Goal: Transaction & Acquisition: Purchase product/service

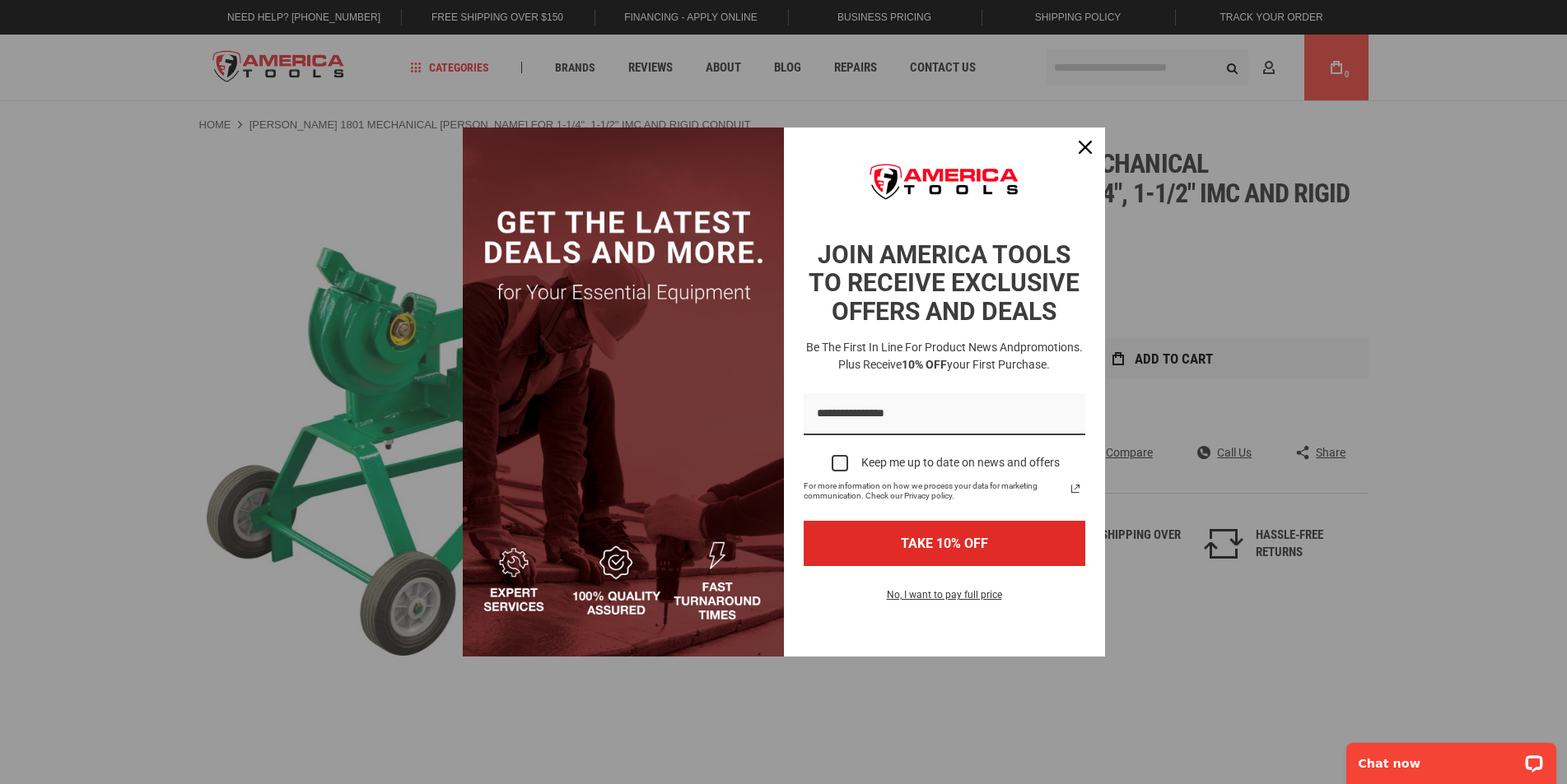
click at [1189, 327] on div "Marketing offer form" at bounding box center [784, 392] width 1567 height 784
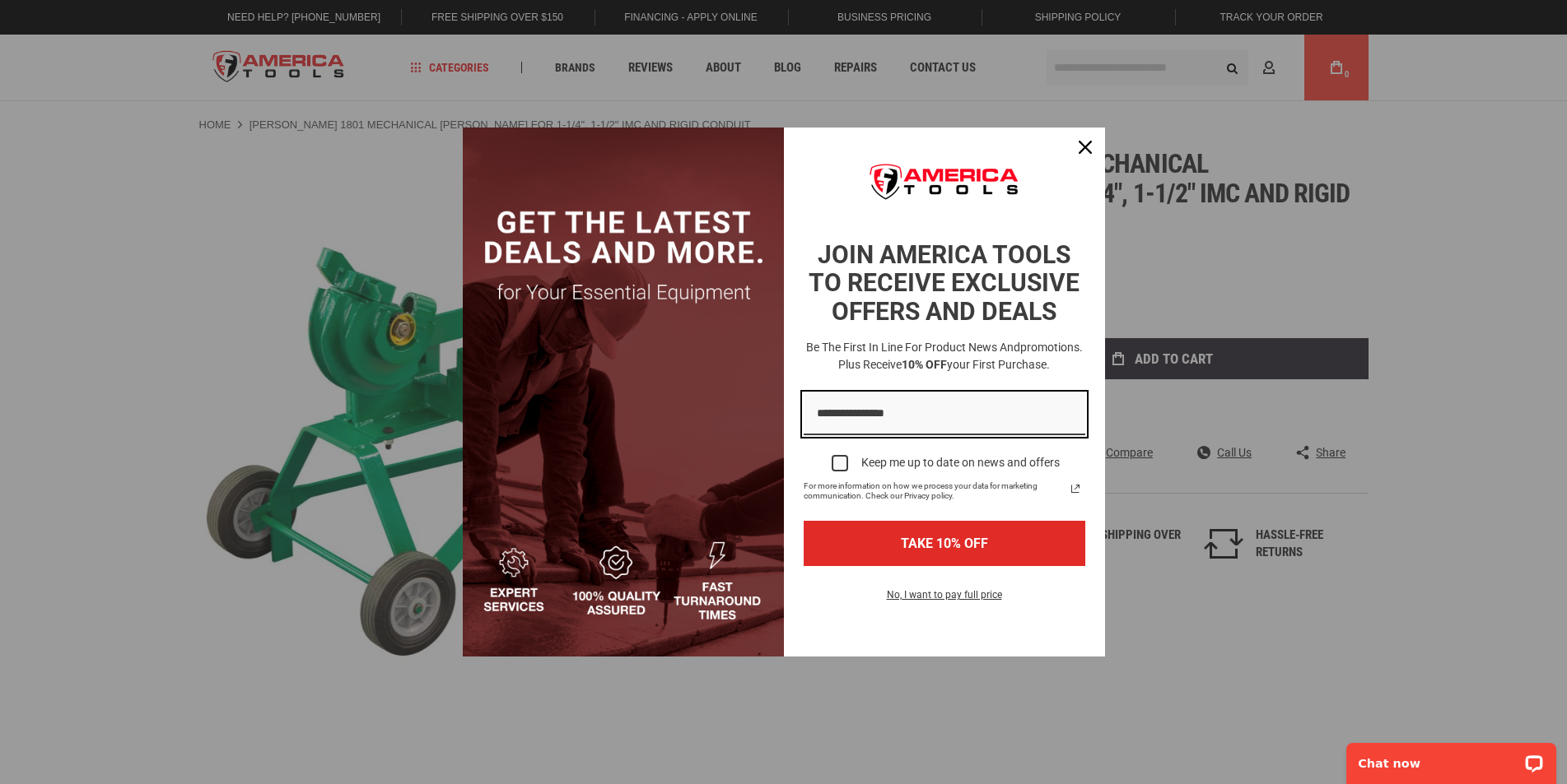
click at [937, 419] on input "Email field" at bounding box center [945, 414] width 281 height 42
type input "**********"
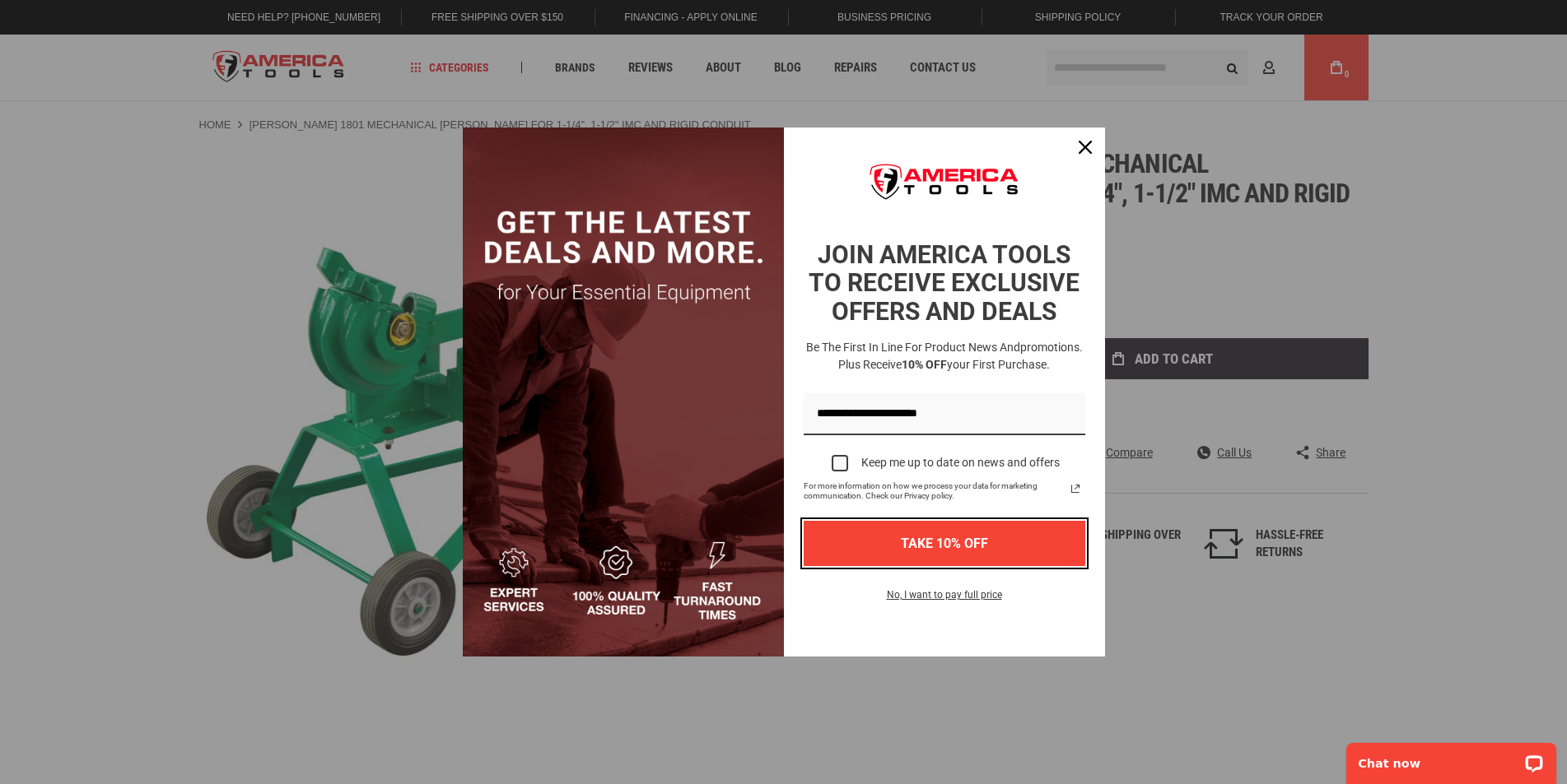
click at [962, 539] on button "TAKE 10% OFF" at bounding box center [945, 543] width 281 height 45
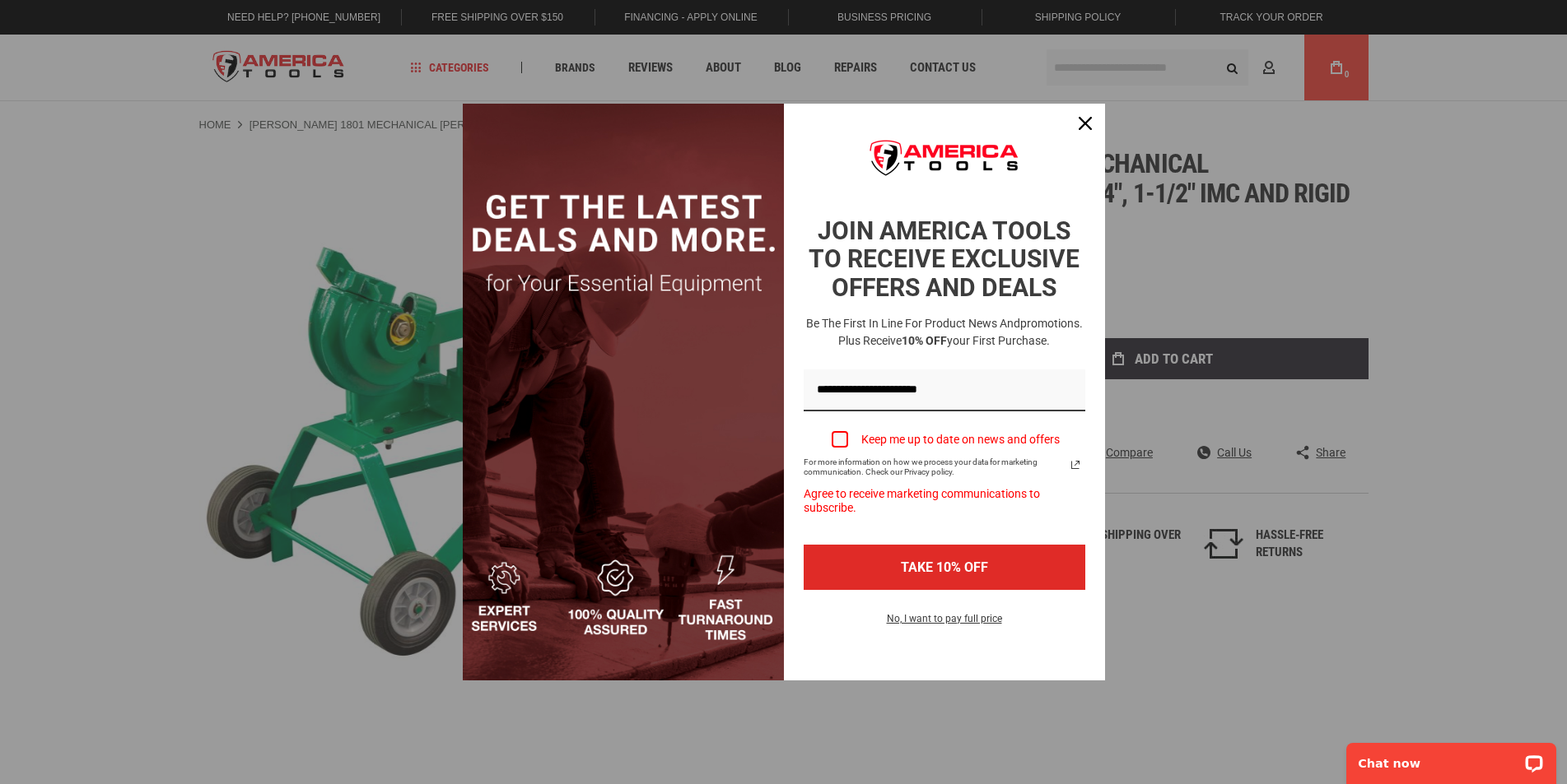
click at [849, 440] on label "Keep me up to date on news and offers" at bounding box center [945, 440] width 281 height 36
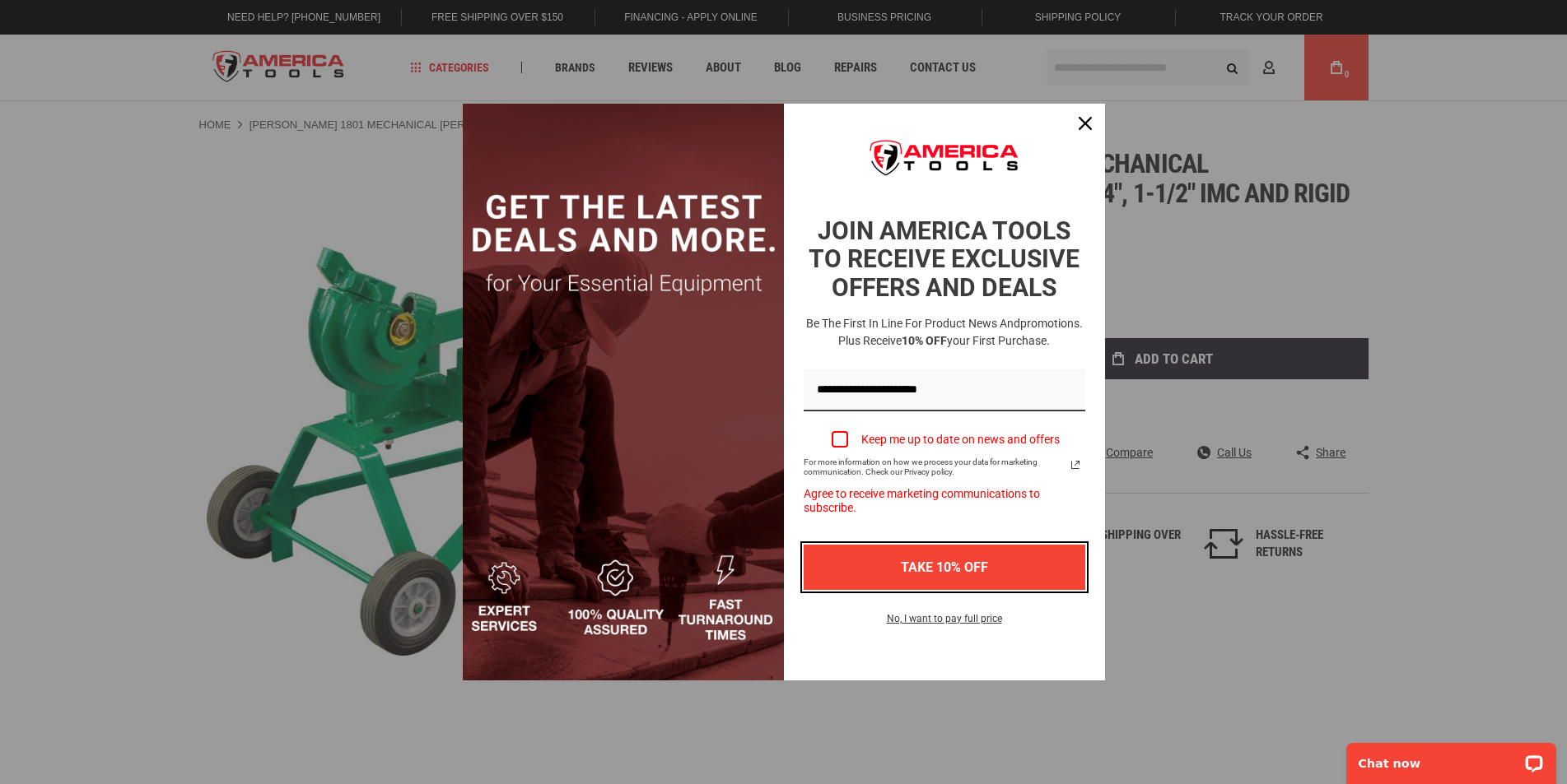
click at [922, 560] on button "TAKE 10% OFF" at bounding box center [945, 567] width 281 height 45
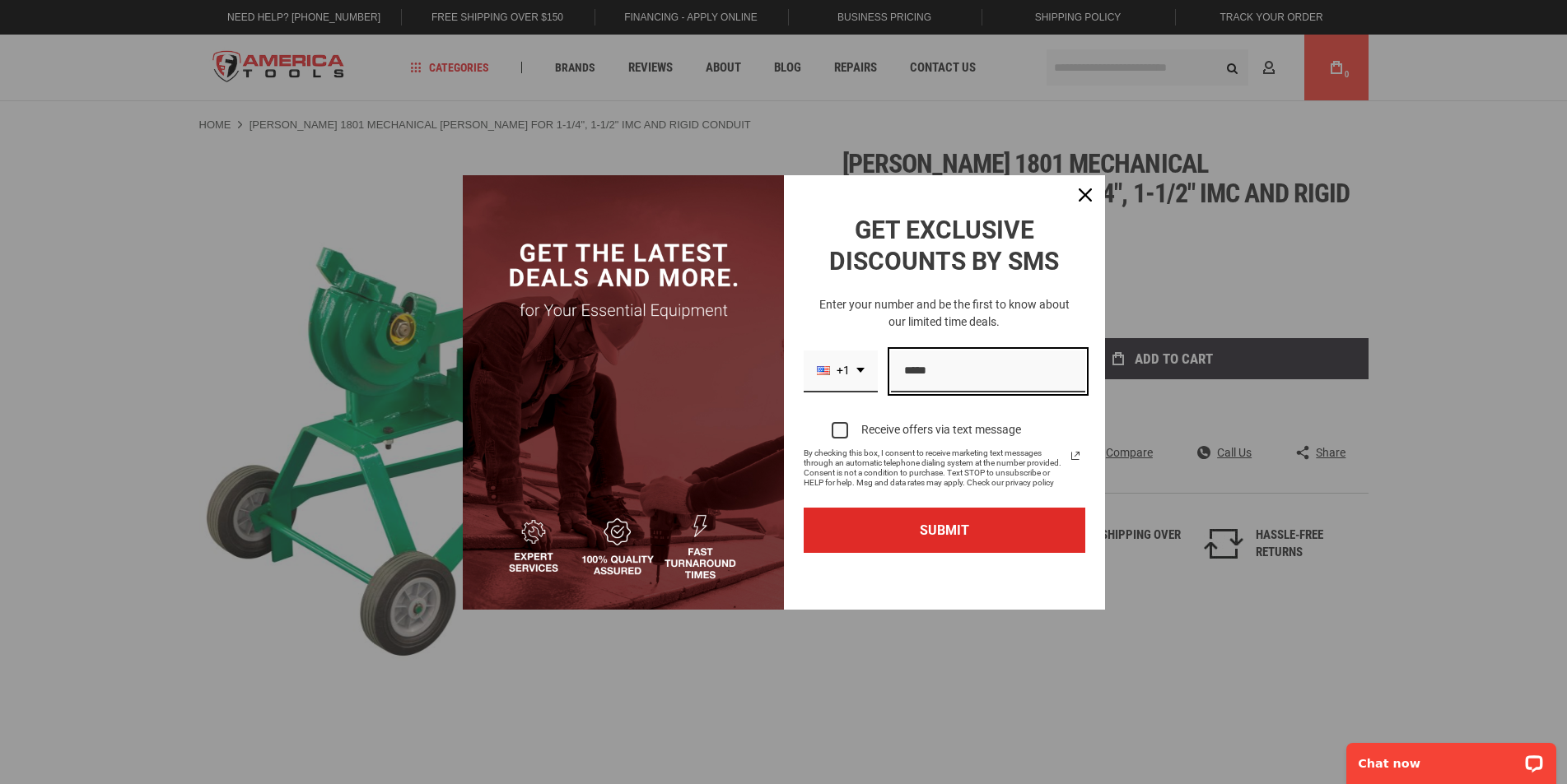
click at [938, 362] on input "Phone number field" at bounding box center [988, 371] width 194 height 42
type input "**********"
click at [834, 435] on div "Marketing offer form" at bounding box center [840, 430] width 16 height 16
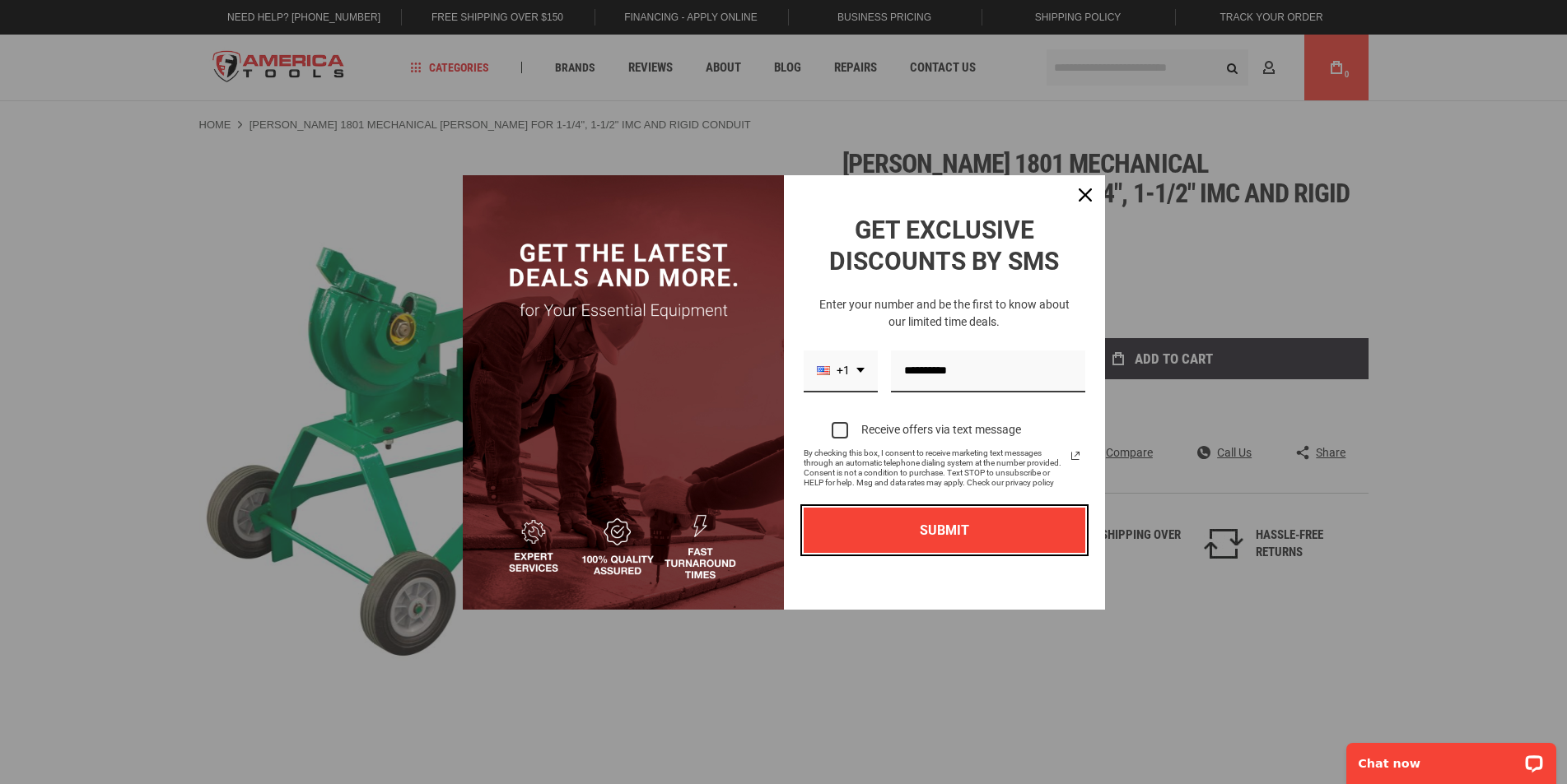
click at [935, 530] on button "SUBMIT" at bounding box center [945, 530] width 281 height 45
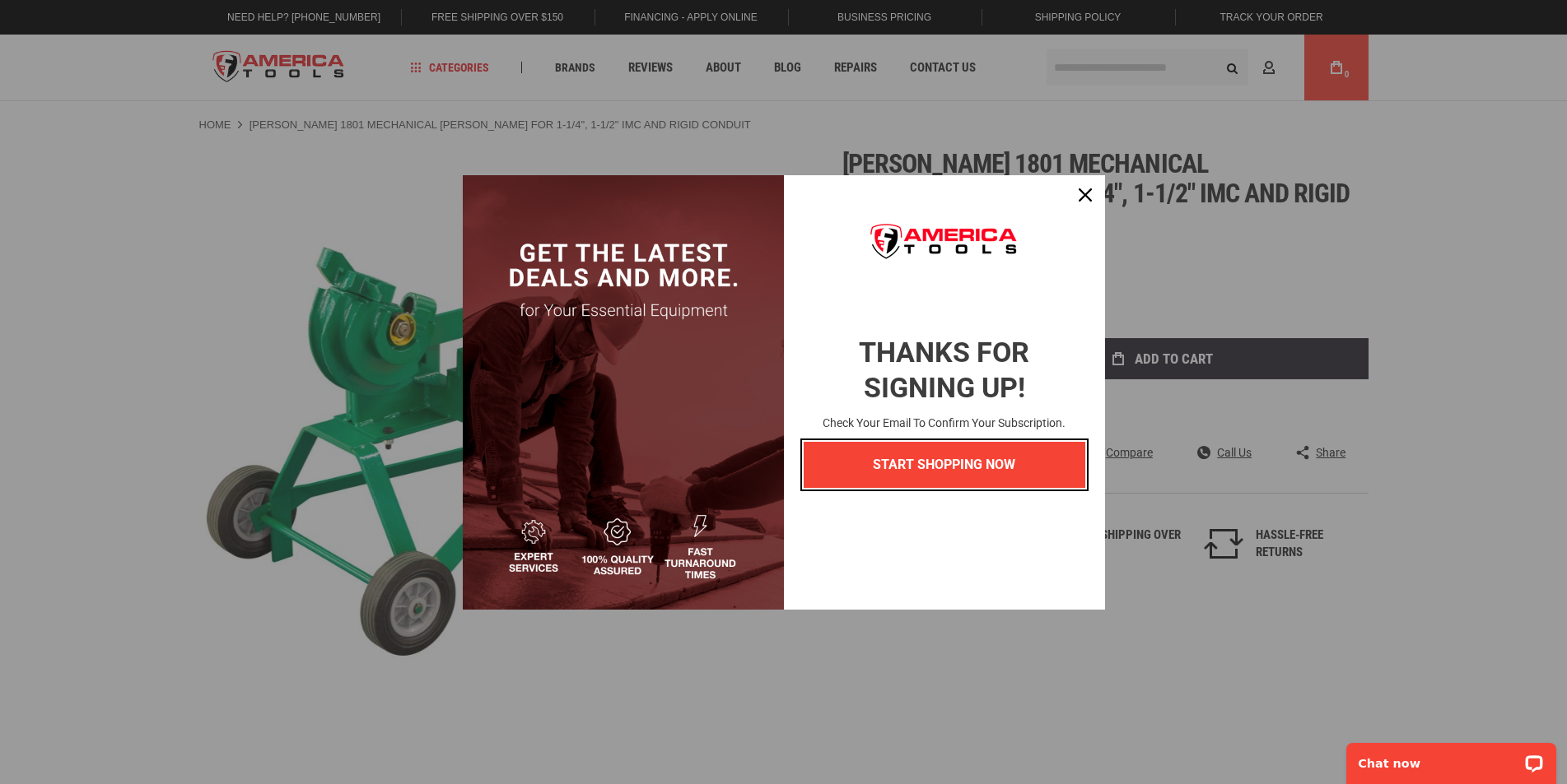
click at [925, 472] on button "START SHOPPING NOW" at bounding box center [945, 465] width 281 height 45
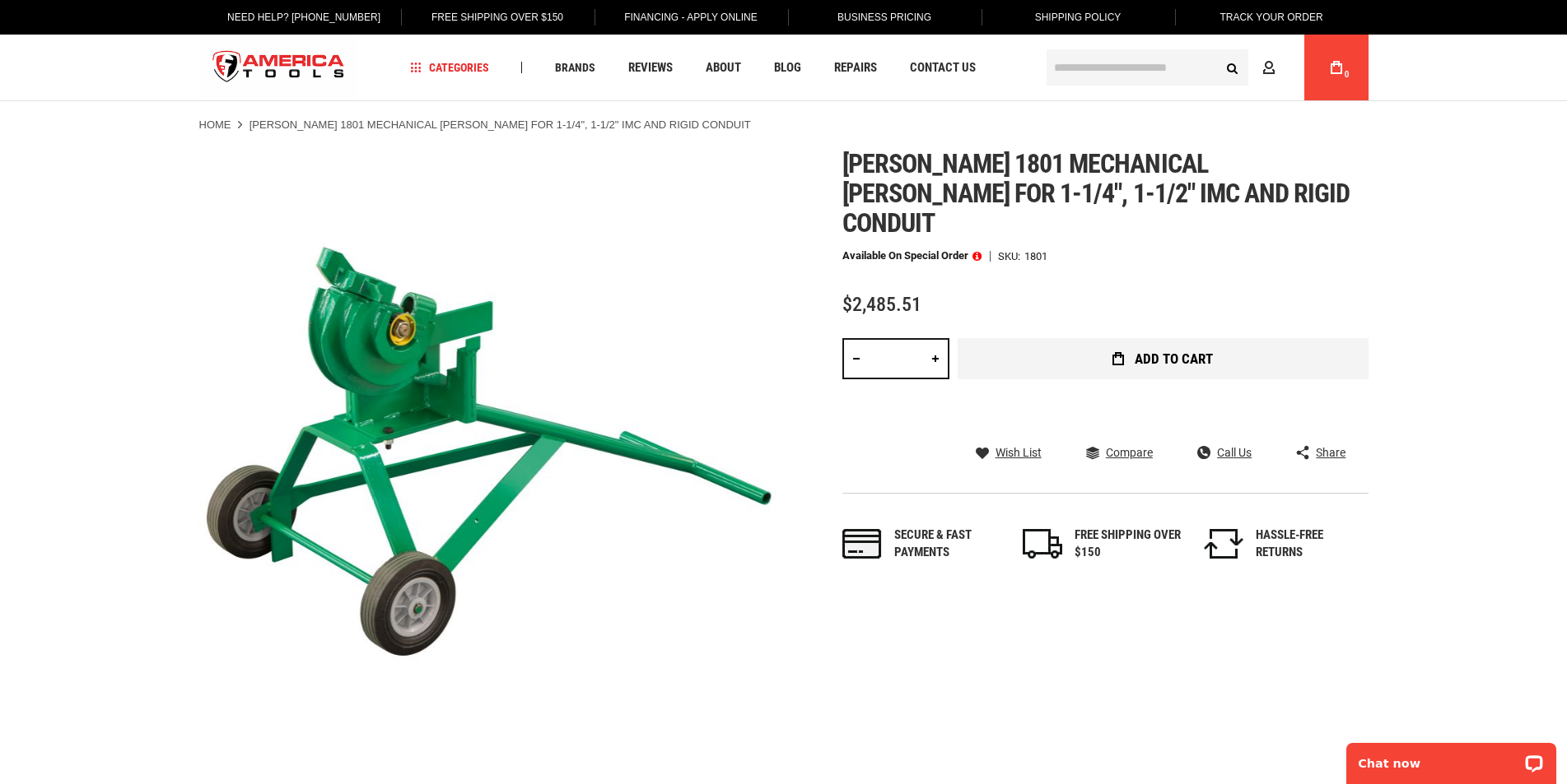
click at [1169, 352] on span "Add to Cart" at bounding box center [1173, 360] width 78 height 14
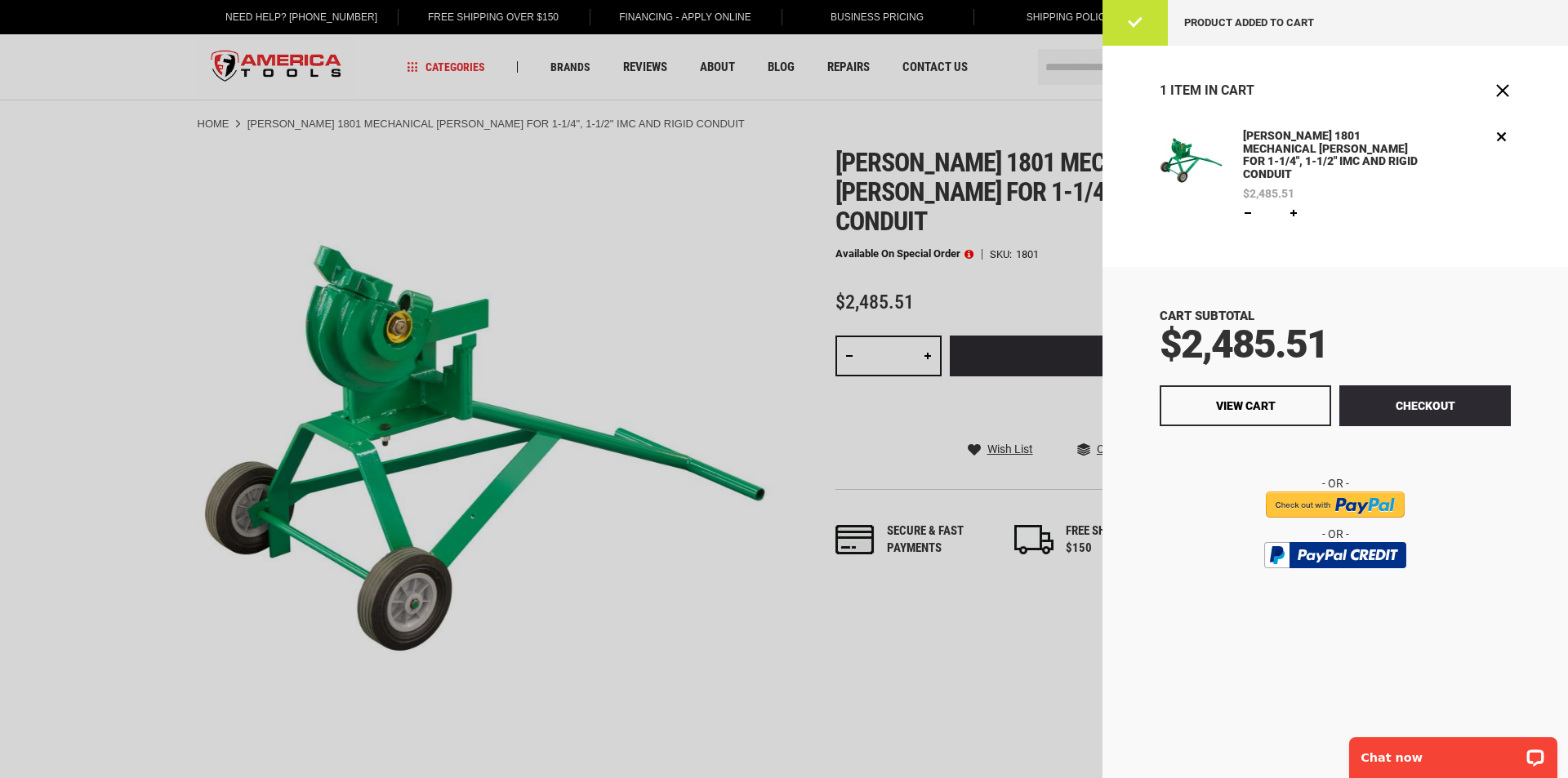
click at [678, 295] on div at bounding box center [784, 389] width 1568 height 778
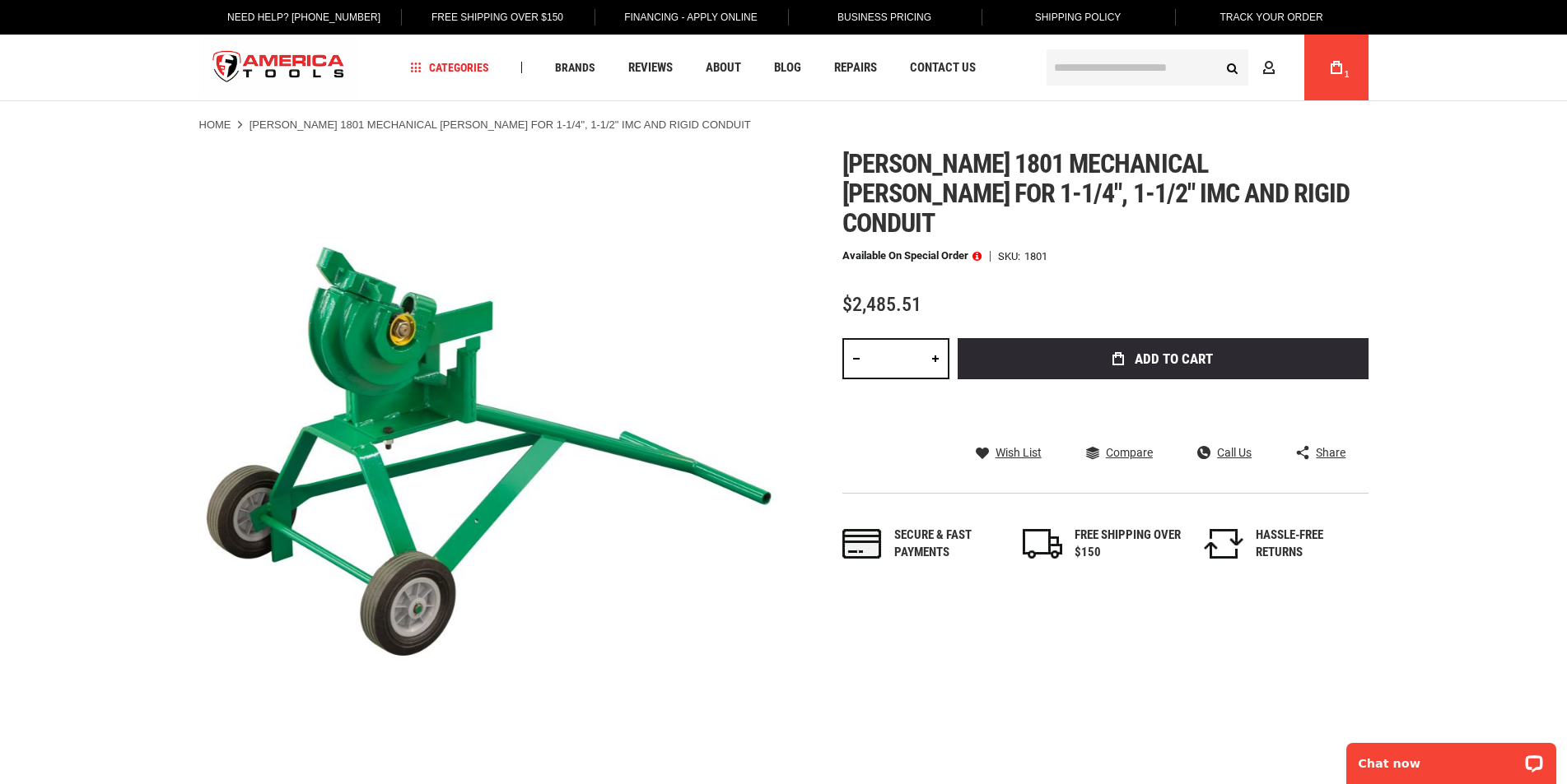
click at [980, 250] on span at bounding box center [977, 255] width 9 height 12
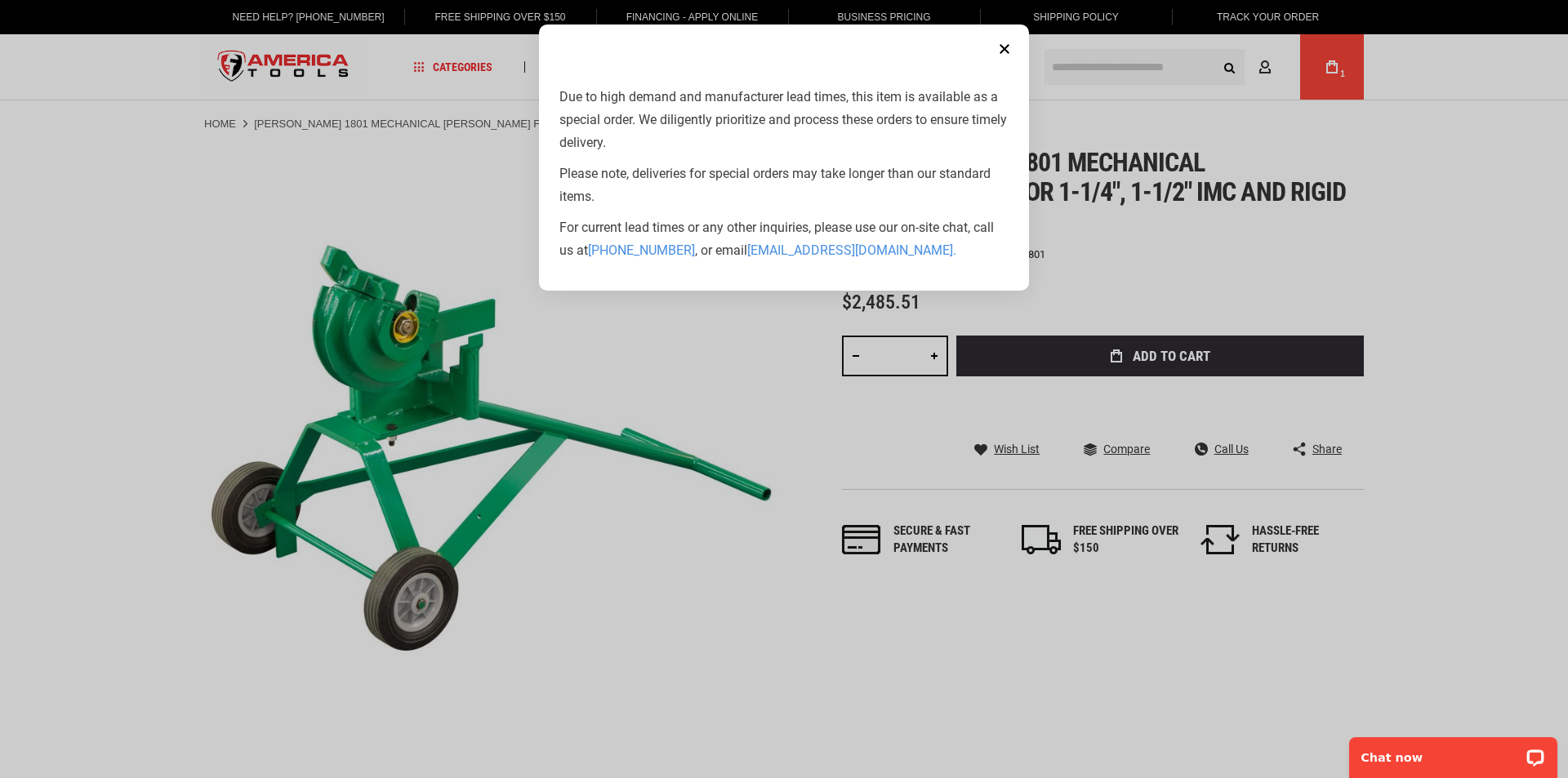
click at [1001, 46] on button "Close" at bounding box center [1004, 49] width 33 height 33
